Goal: Information Seeking & Learning: Learn about a topic

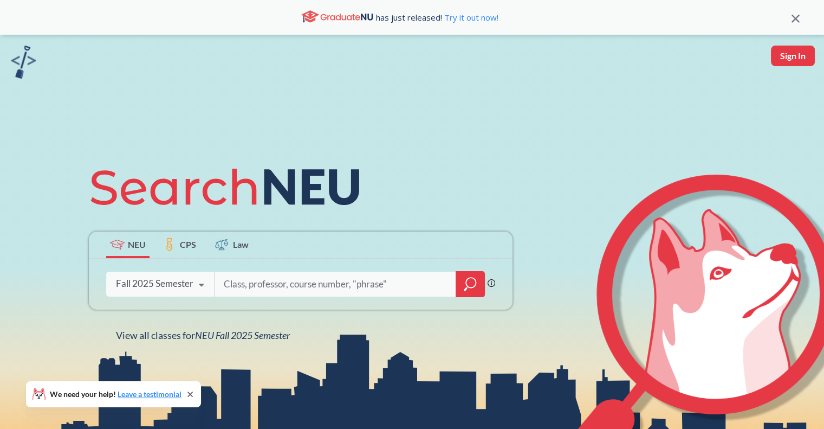
click at [199, 285] on icon at bounding box center [201, 285] width 21 height 30
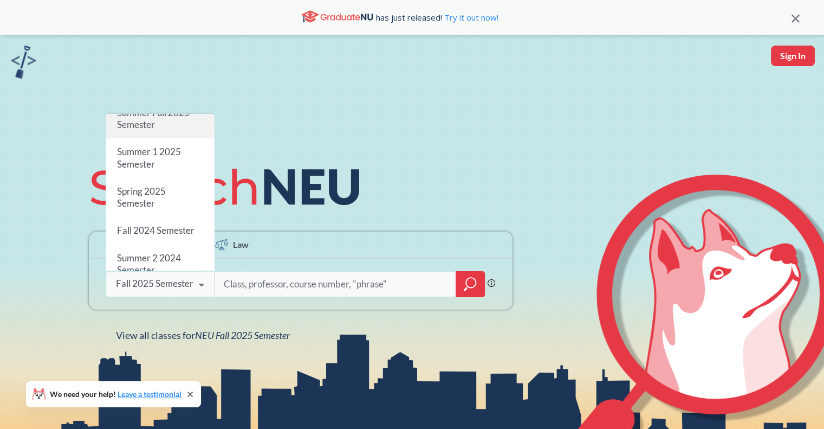
scroll to position [108, 0]
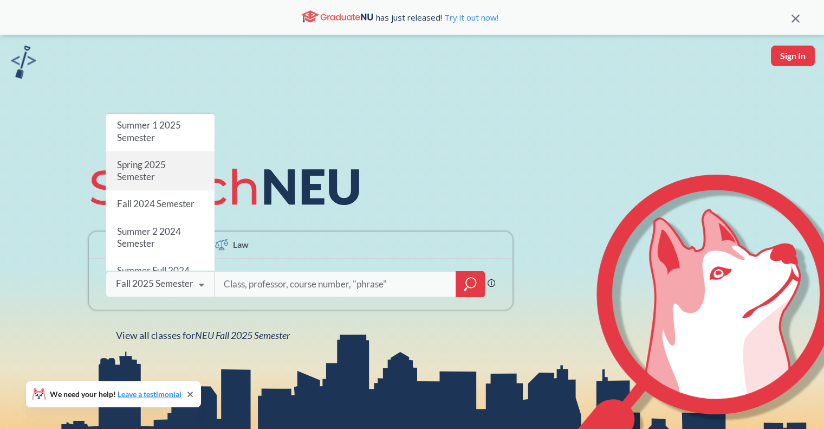
click at [160, 179] on div "Spring 2025 Semester" at bounding box center [160, 170] width 109 height 39
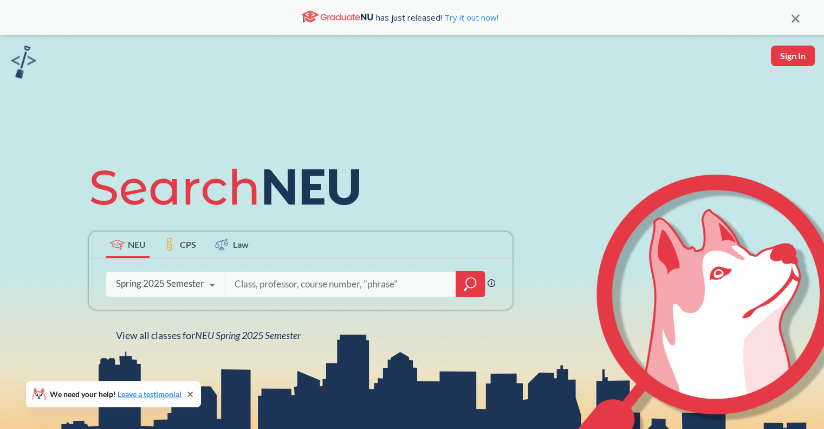
click at [248, 279] on input "search" at bounding box center [341, 284] width 215 height 23
type input "ME 5659"
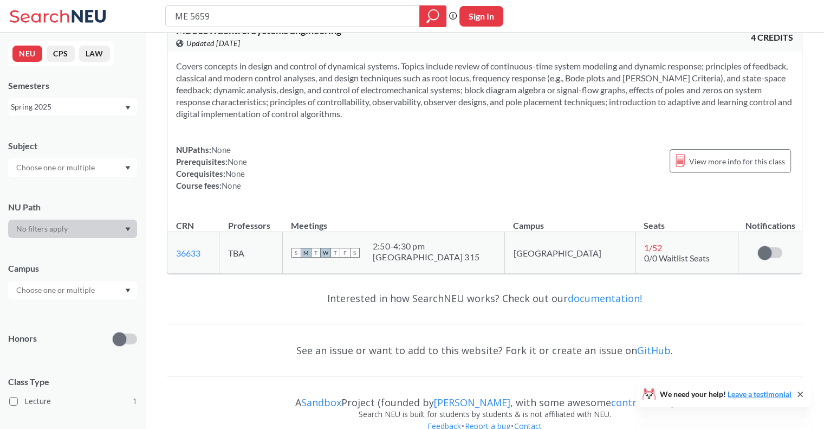
scroll to position [47, 0]
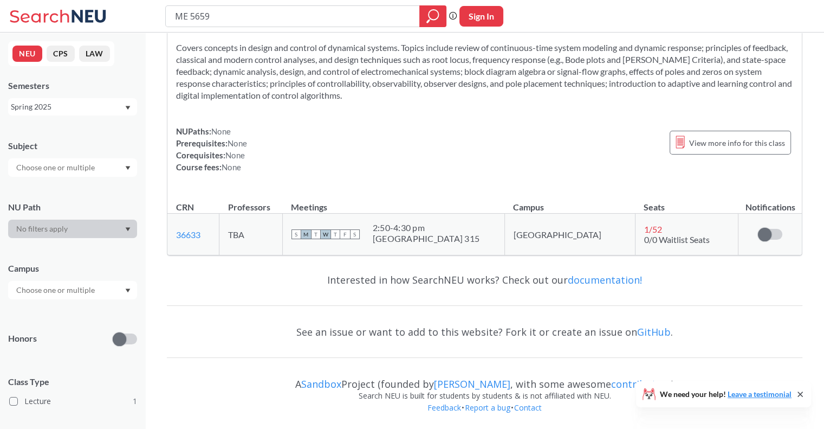
click at [393, 296] on div "Interested in how SearchNEU works? Check out our documentation! See an issue or…" at bounding box center [485, 347] width 636 height 166
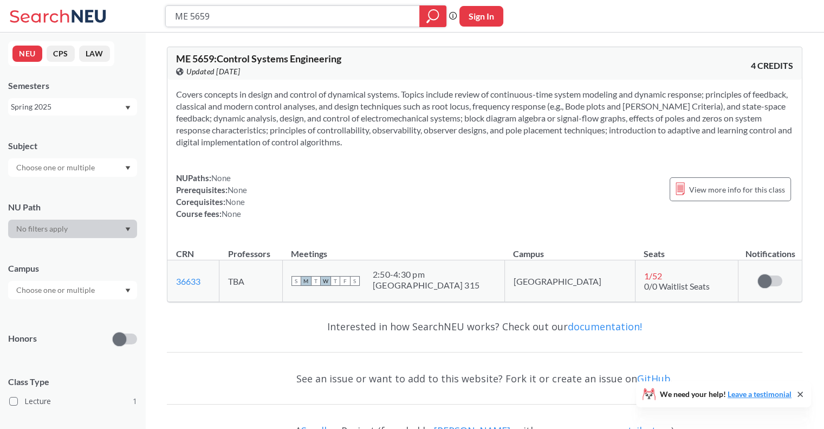
click at [212, 21] on input "ME 5659" at bounding box center [293, 16] width 238 height 18
type input "ME 5250"
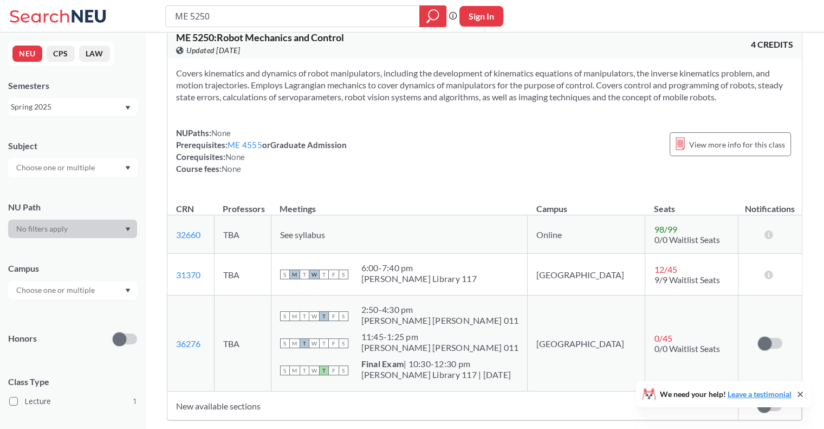
scroll to position [52, 0]
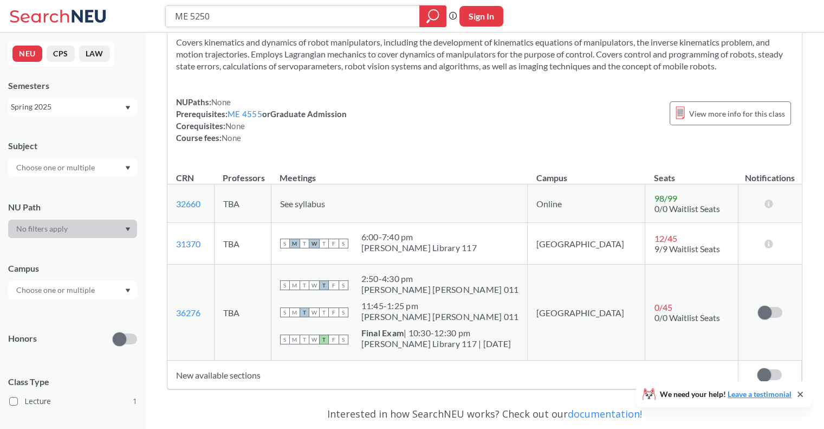
click at [245, 9] on input "ME 5250" at bounding box center [293, 16] width 238 height 18
type input "CS 5335"
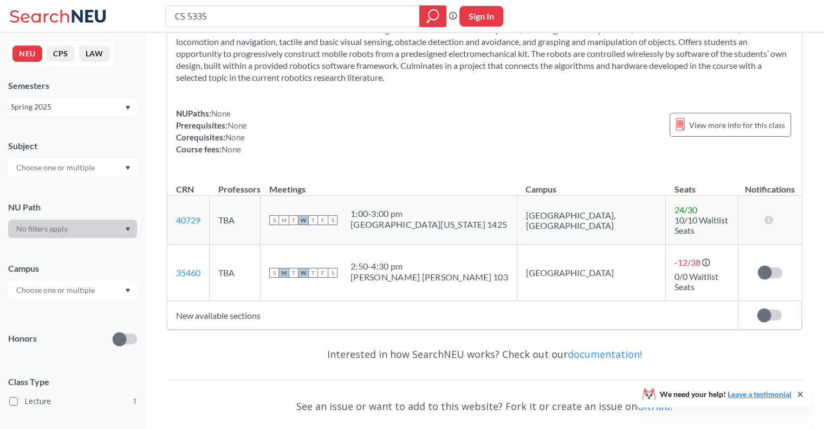
scroll to position [43, 0]
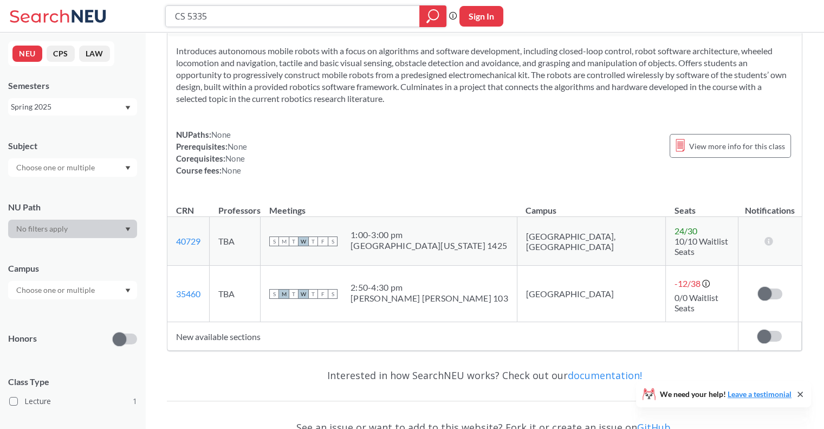
click at [225, 9] on input "CS 5335" at bounding box center [293, 16] width 238 height 18
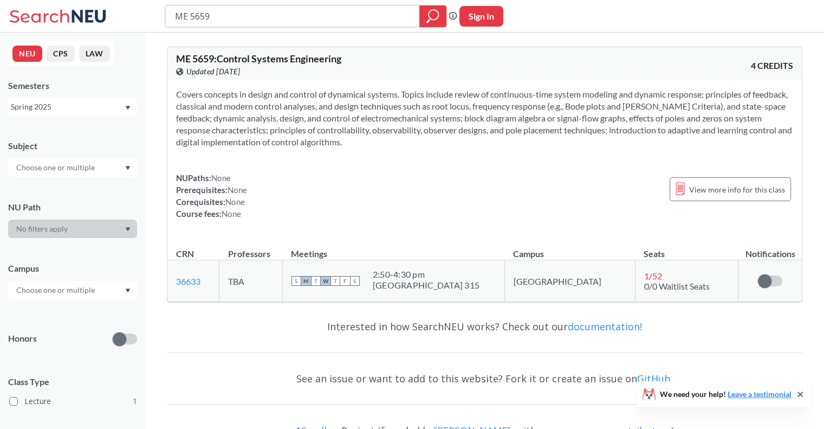
type input "CS 5335"
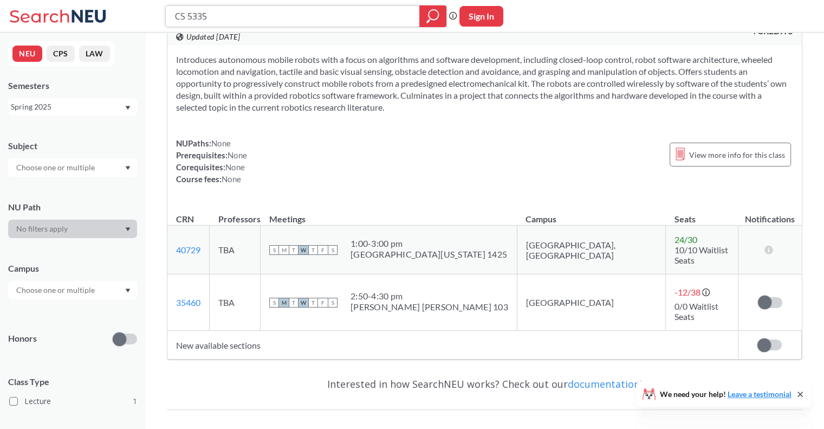
scroll to position [24, 0]
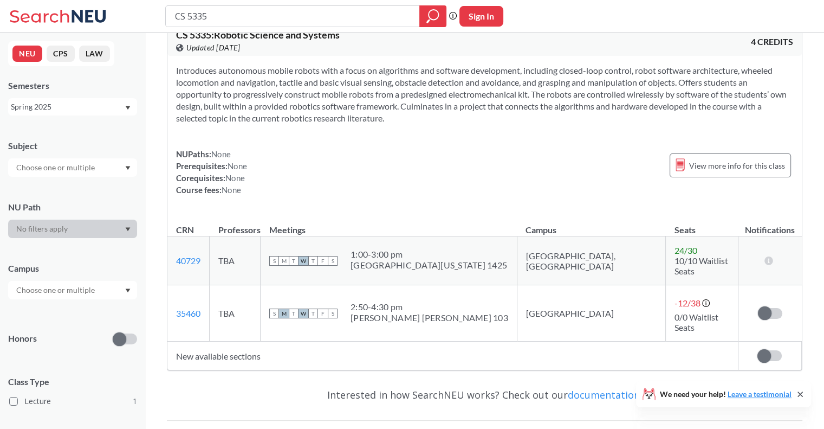
click at [65, 121] on div "NEU CPS LAW Semesters Spring 2025 Subject NU Path Campus Honors Class Type Lect…" at bounding box center [72, 231] width 145 height 396
click at [67, 109] on div "Spring 2025" at bounding box center [67, 107] width 113 height 12
click at [49, 175] on span "Summer 1 2025" at bounding box center [41, 175] width 55 height 12
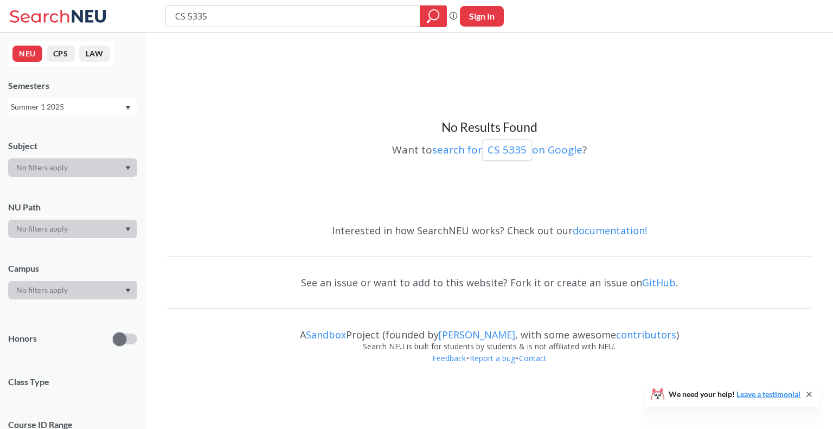
click at [304, 19] on input "CS 5335" at bounding box center [293, 16] width 238 height 18
type input "CS"
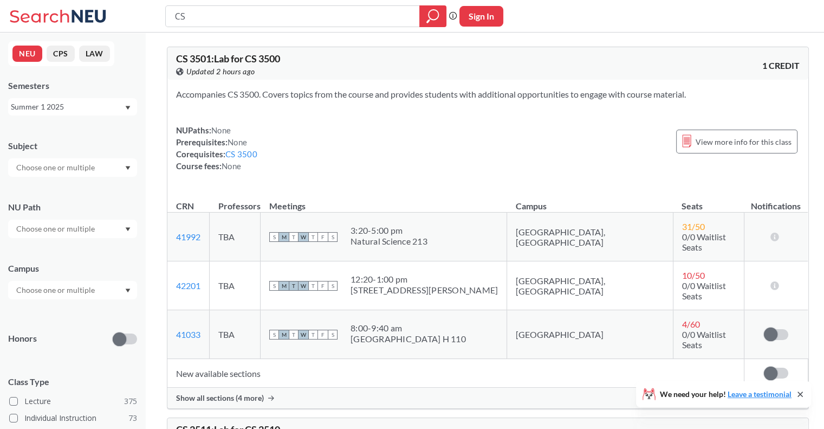
type input "C"
type input "me 5659"
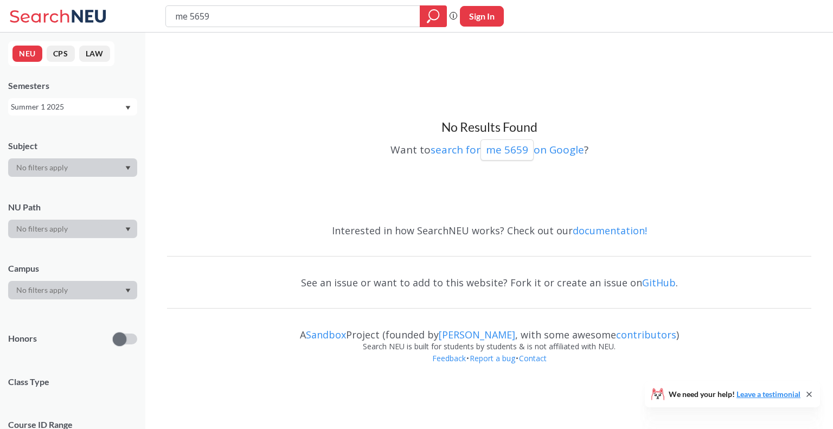
click at [63, 99] on div "Summer 1 2025" at bounding box center [72, 106] width 129 height 17
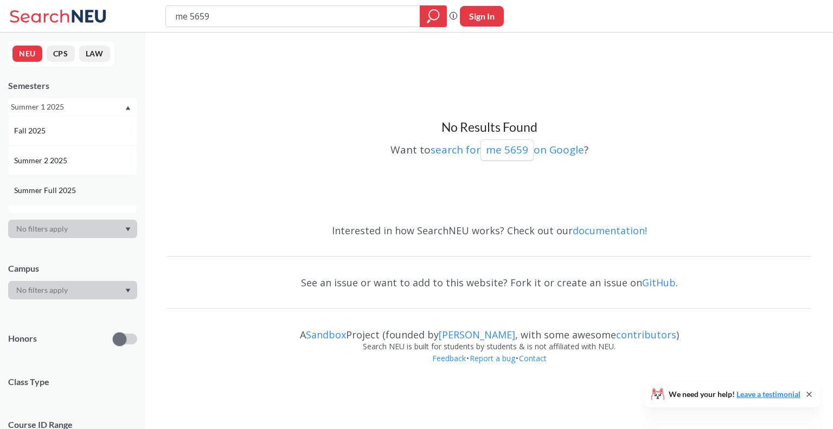
click at [49, 192] on span "Summer Full 2025" at bounding box center [46, 190] width 64 height 12
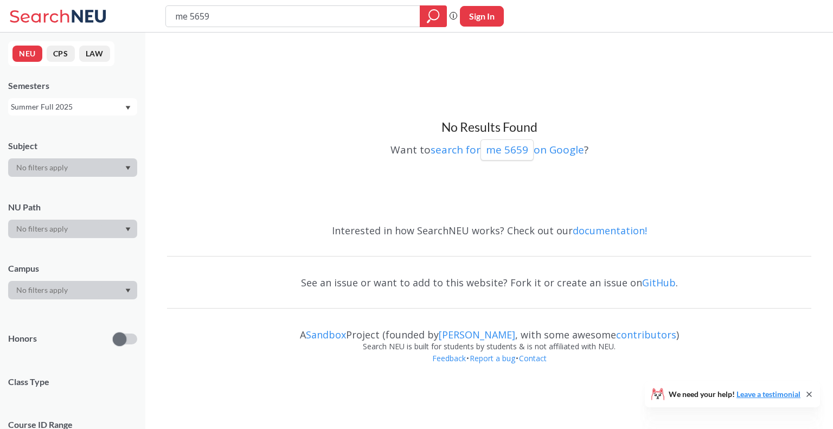
click at [217, 21] on input "me 5659" at bounding box center [293, 16] width 238 height 18
type input "cS 5335"
click at [61, 9] on icon at bounding box center [59, 16] width 101 height 22
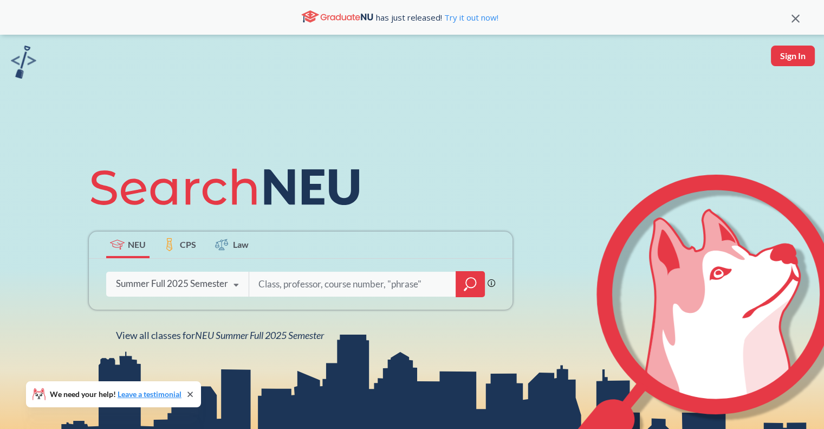
scroll to position [95, 0]
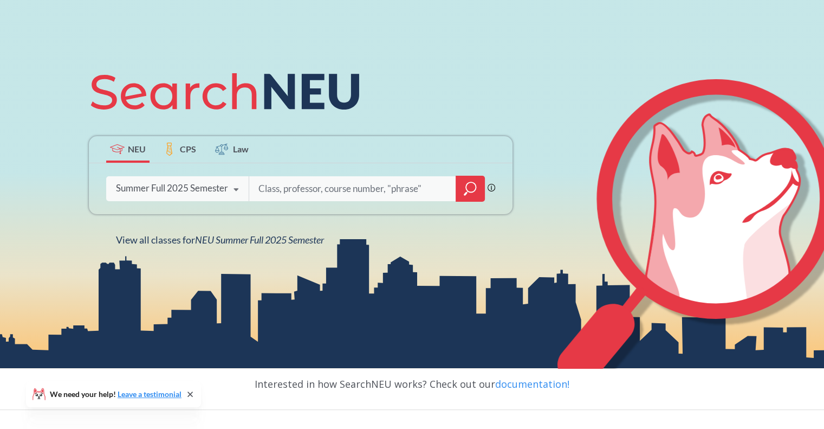
click at [171, 197] on div "Summer Full 2025 Semester Fall 2025 Semester Summer 2 2025 Semester Summer Full…" at bounding box center [177, 188] width 143 height 27
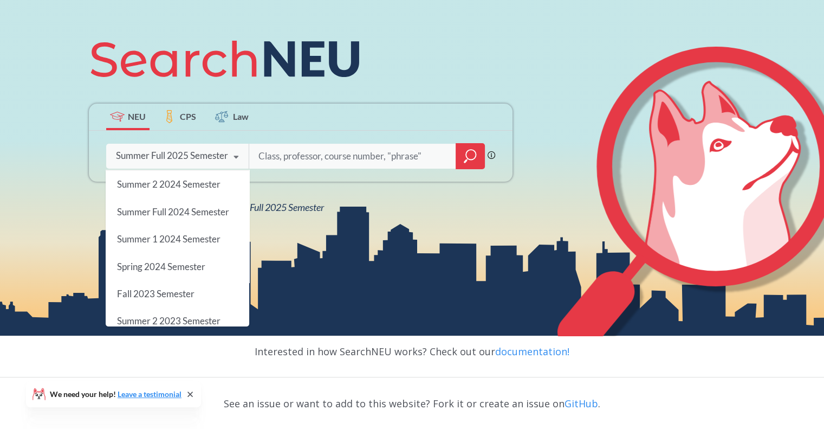
scroll to position [165, 0]
click at [176, 260] on span "Spring 2024 Semester" at bounding box center [161, 263] width 88 height 11
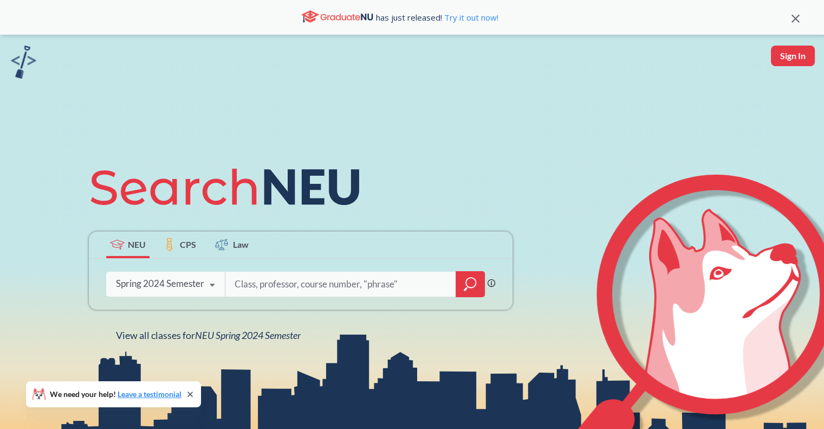
click at [267, 280] on input "search" at bounding box center [341, 284] width 215 height 23
type input "me 5659"
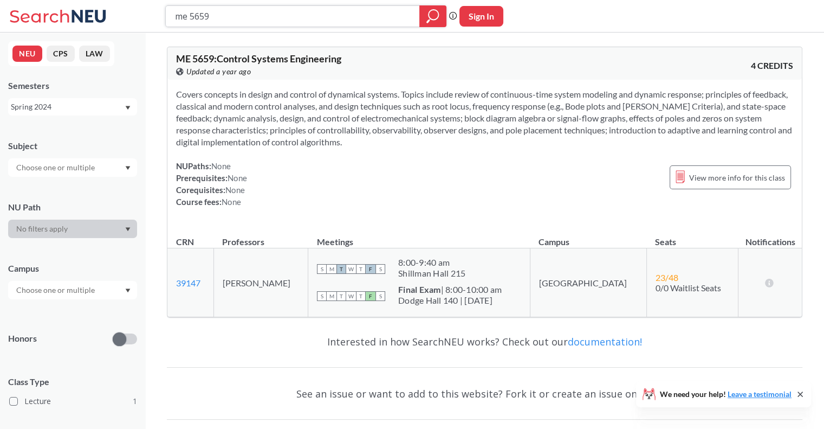
click at [210, 25] on input "me 5659" at bounding box center [293, 16] width 238 height 18
type input "cs 5335"
